Goal: Check status

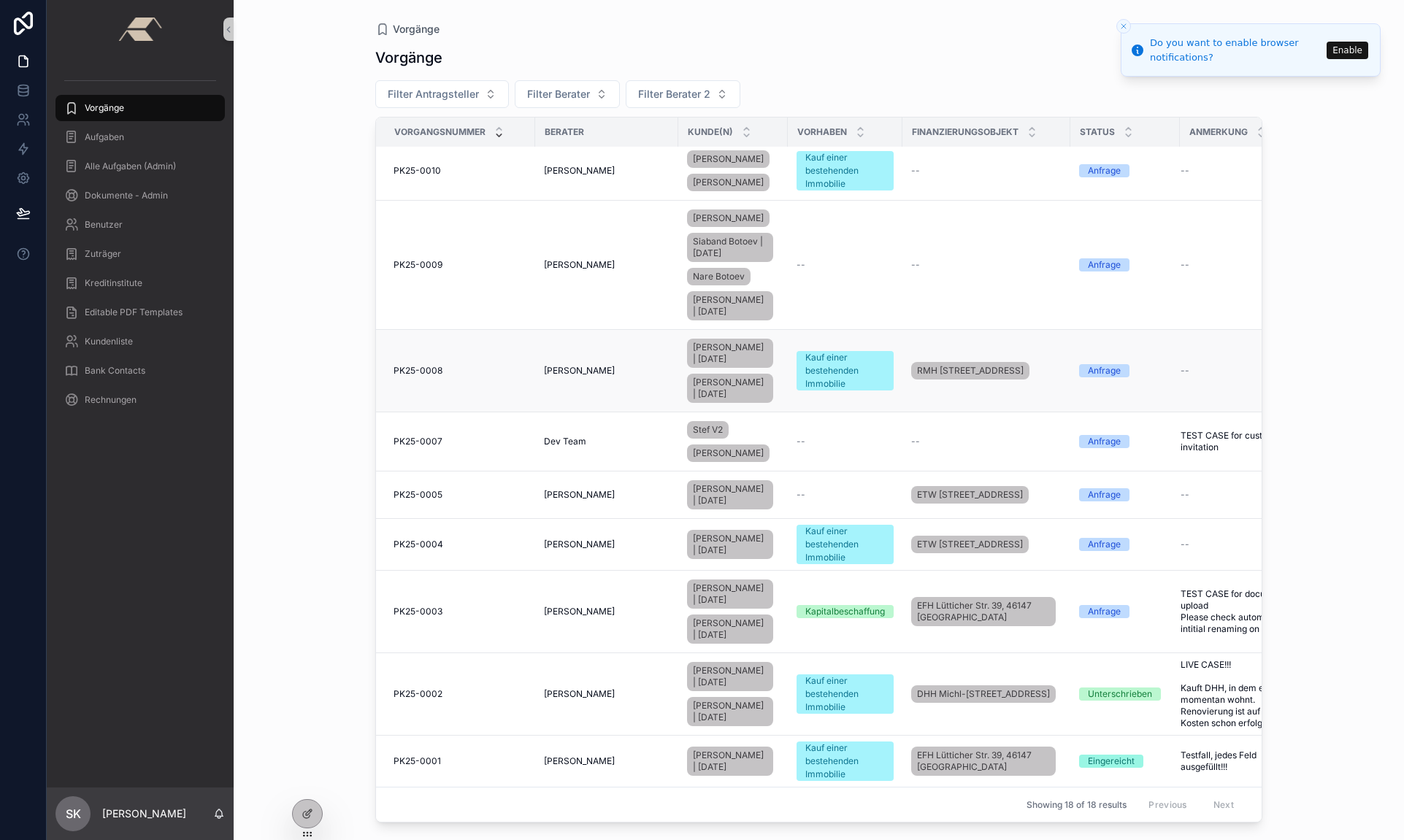
scroll to position [744, 0]
click at [417, 606] on span "PK25-0003" at bounding box center [418, 612] width 49 height 12
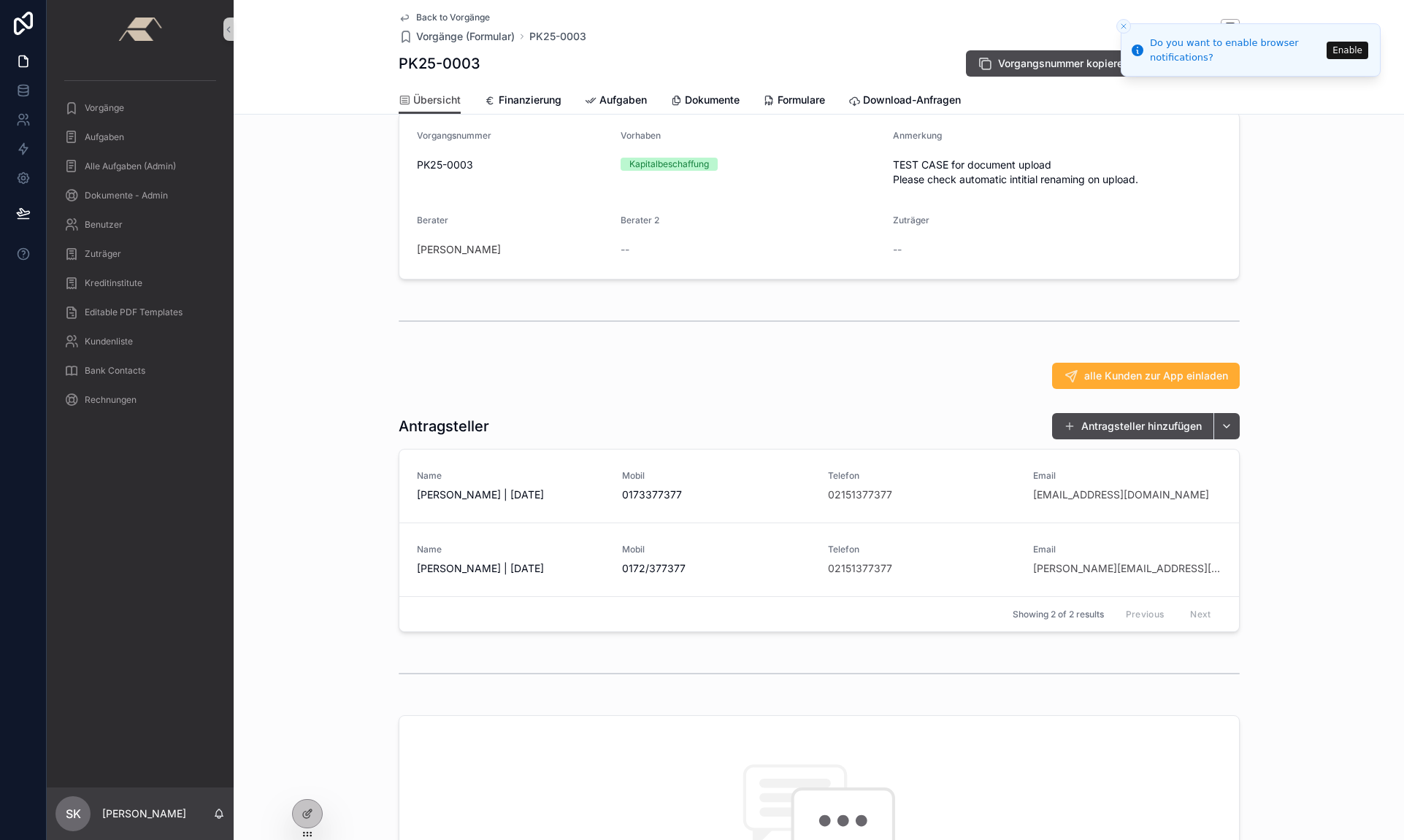
scroll to position [69, 0]
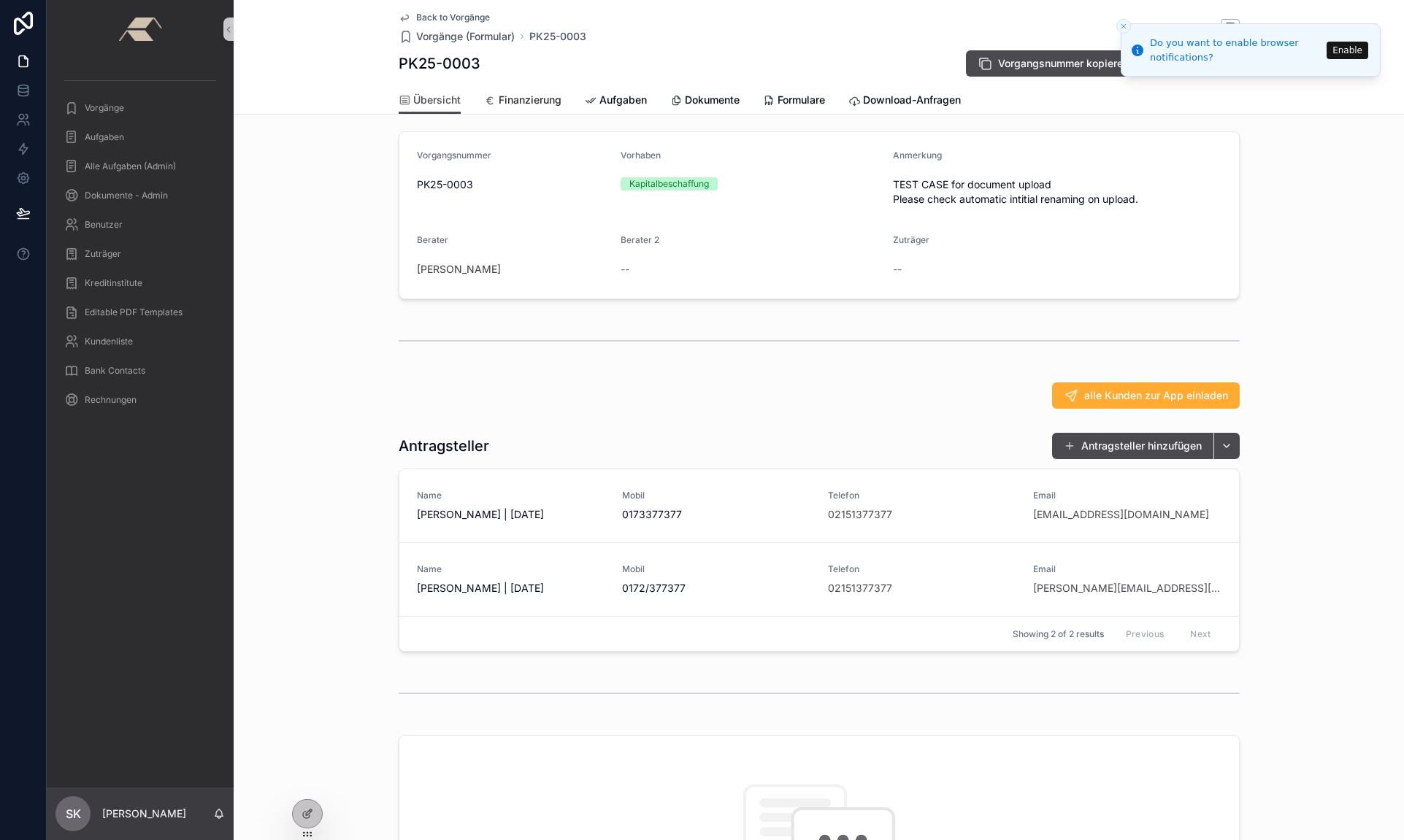
click at [521, 102] on span "Finanzierung" at bounding box center [529, 99] width 63 height 15
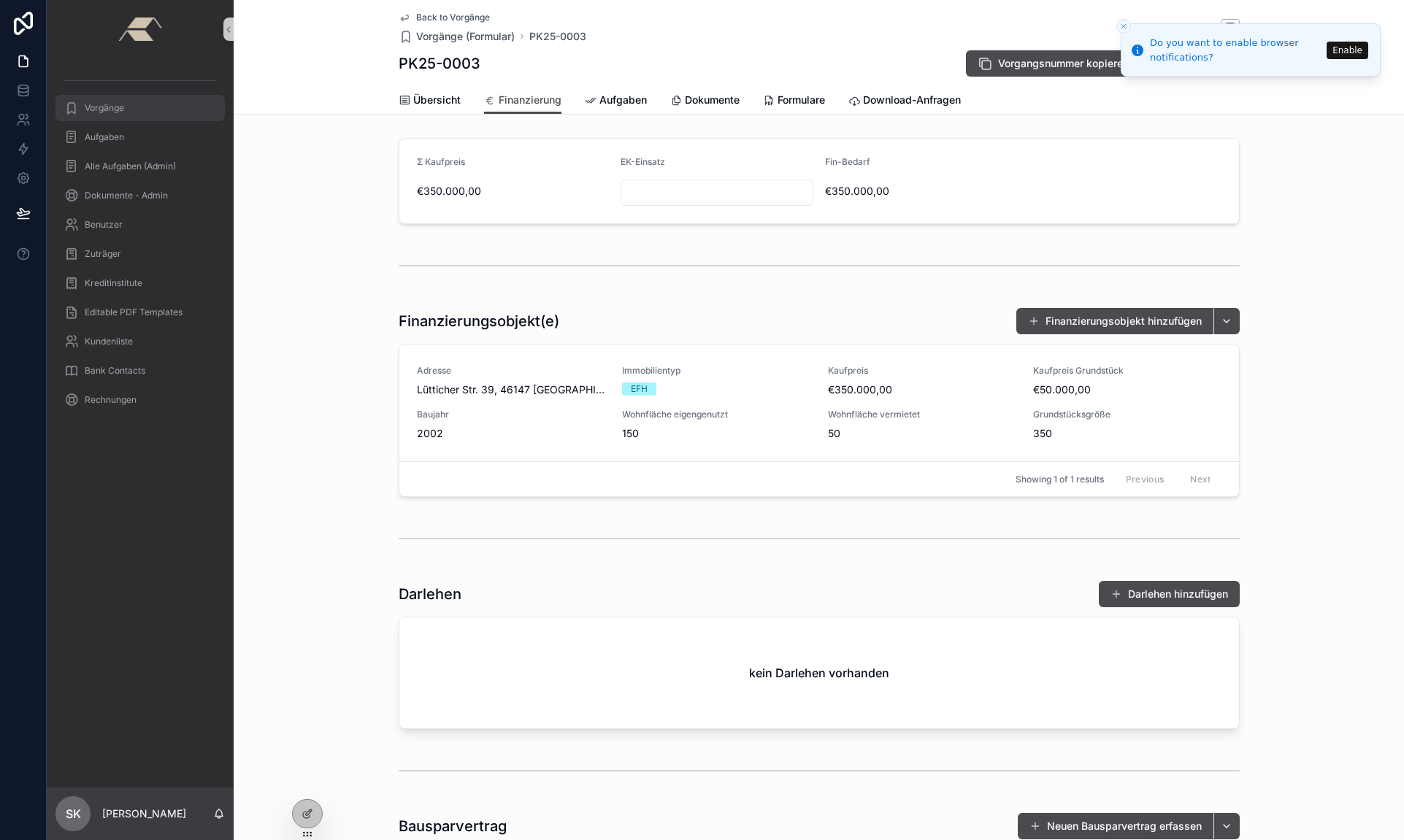
click at [117, 103] on span "Vorgänge" at bounding box center [104, 108] width 40 height 12
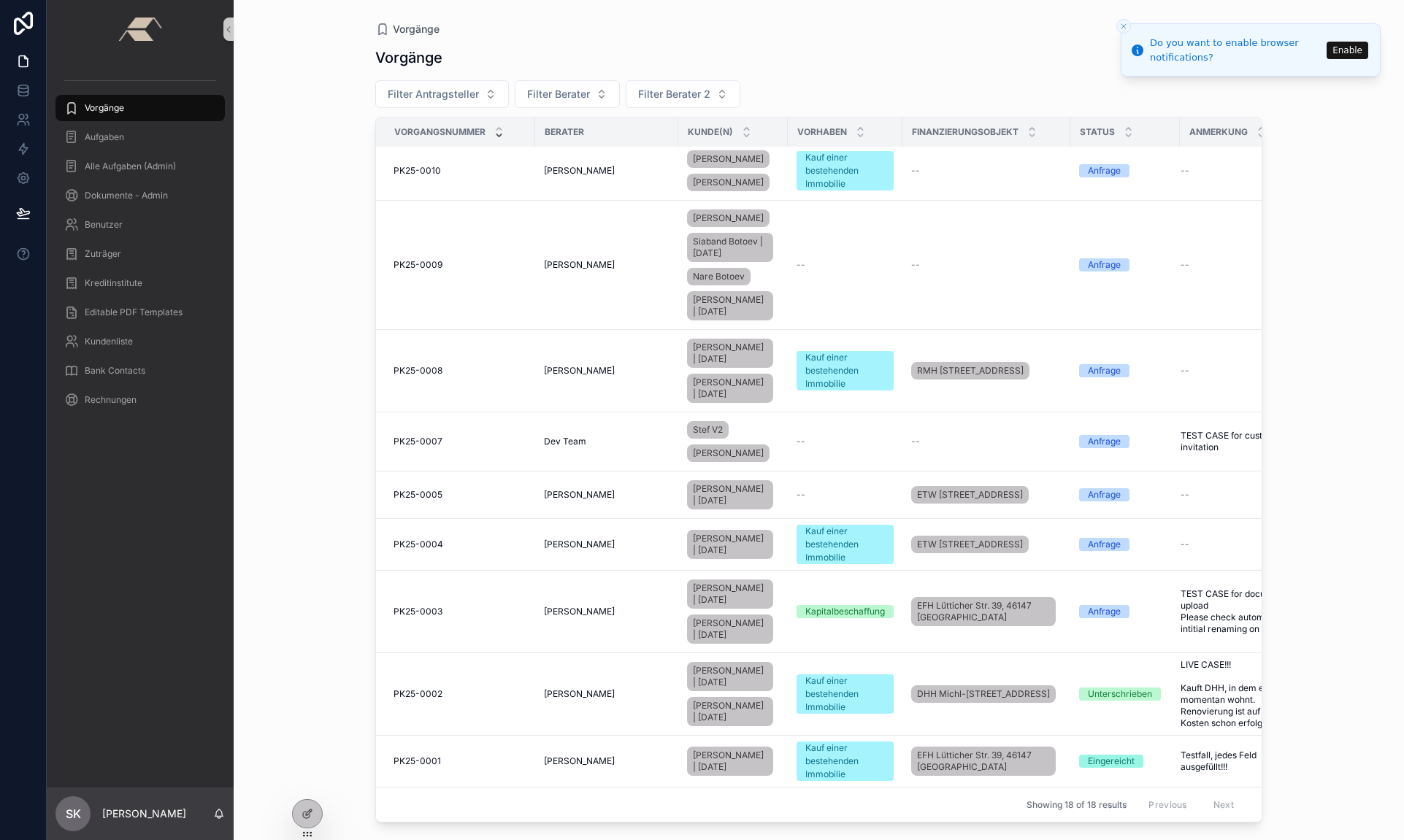
scroll to position [744, 0]
click at [419, 755] on span "PK25-0001" at bounding box center [418, 761] width 48 height 12
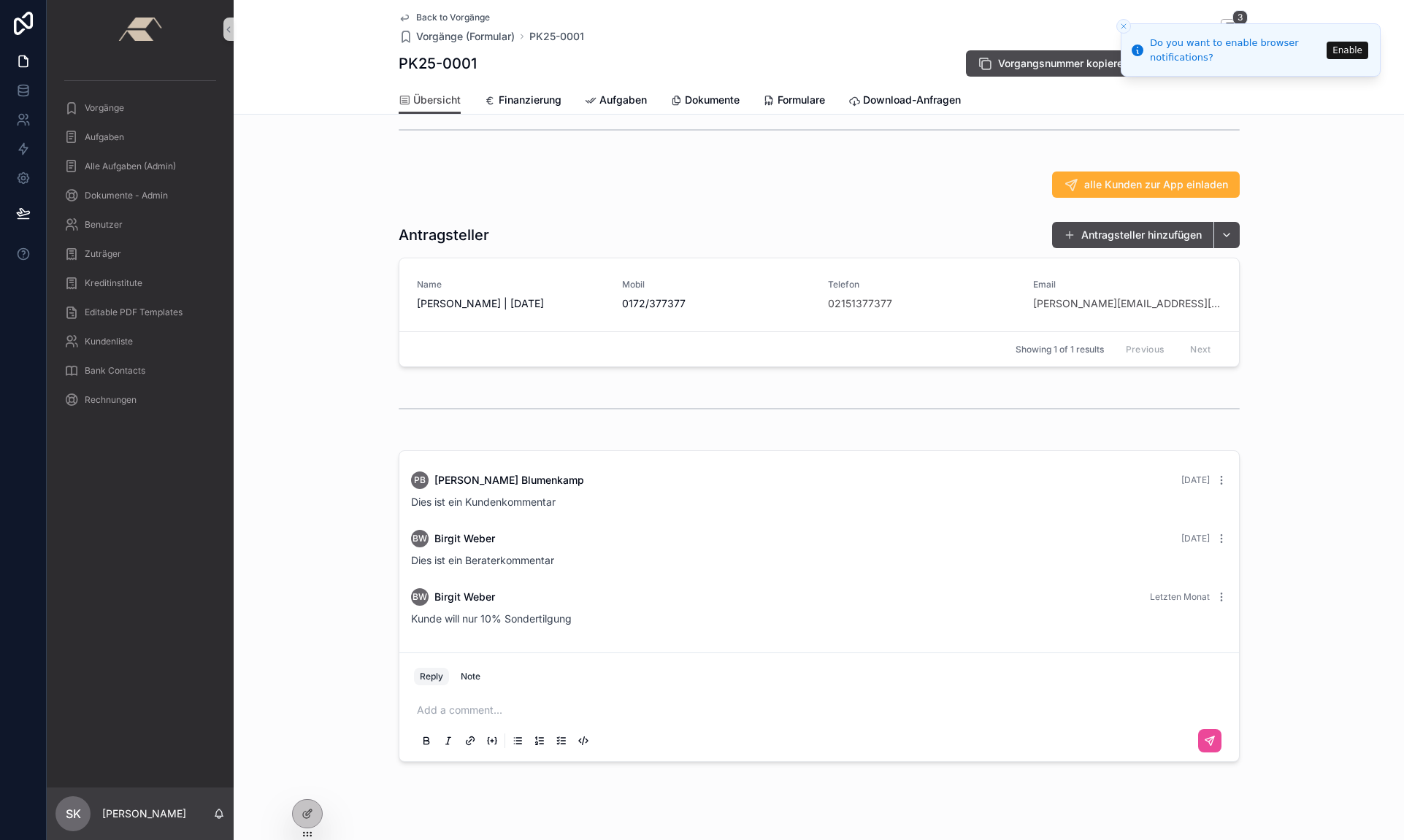
scroll to position [298, 0]
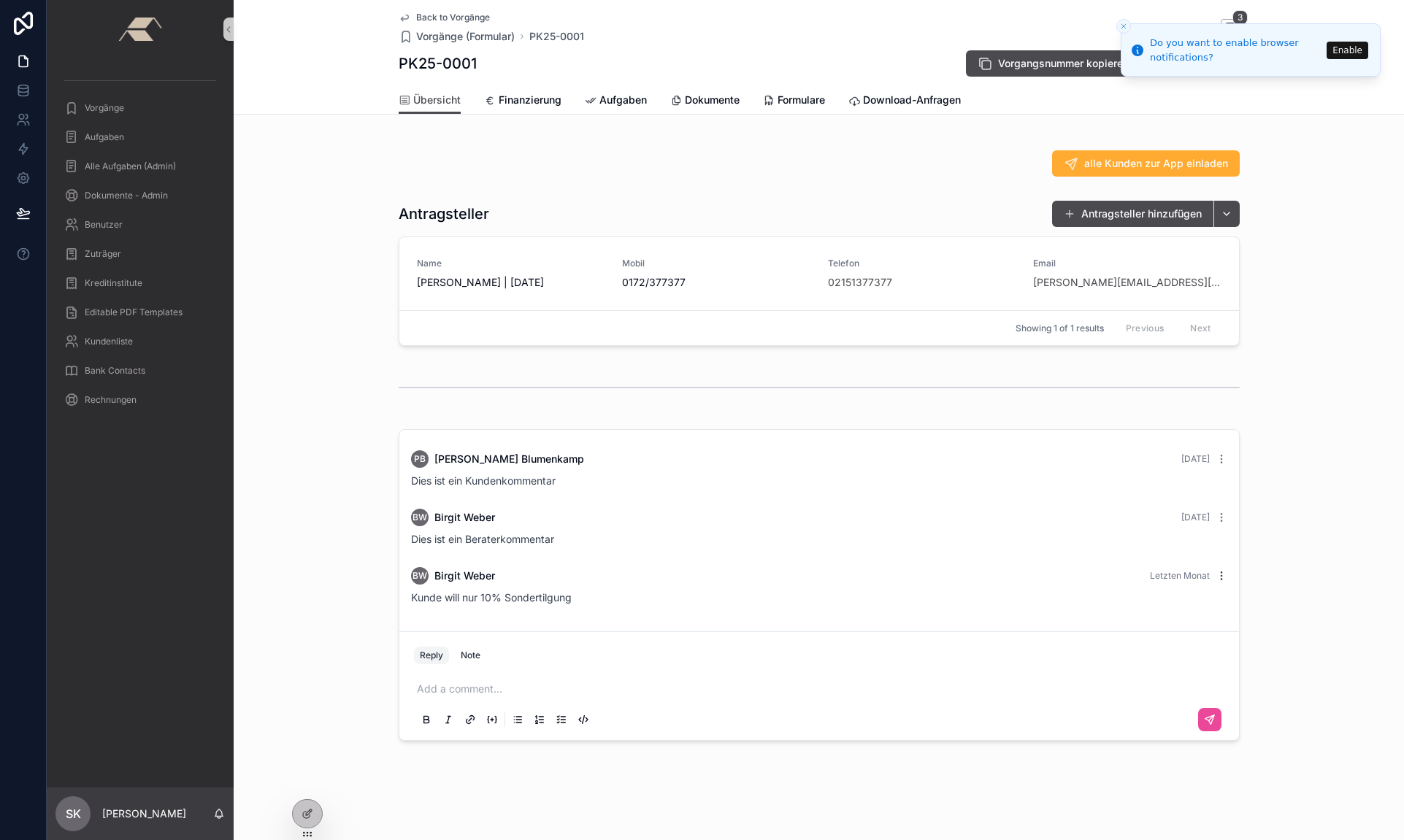
click at [1218, 575] on icon "scrollable content" at bounding box center [1221, 576] width 12 height 12
click at [1271, 577] on div "PB [PERSON_NAME] [DATE] Dies ist ein Kundenkommentar BW [PERSON_NAME] [DATE] Di…" at bounding box center [818, 585] width 1170 height 323
